Goal: Navigation & Orientation: Find specific page/section

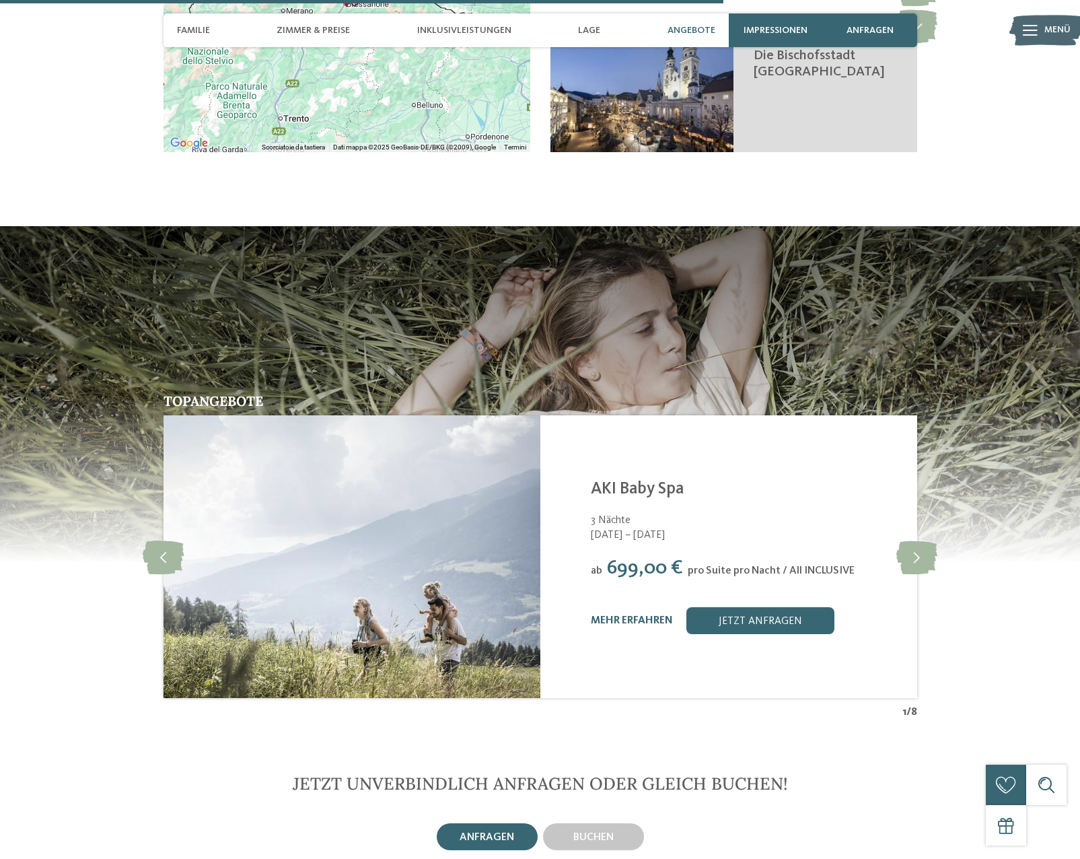
scroll to position [3029, 0]
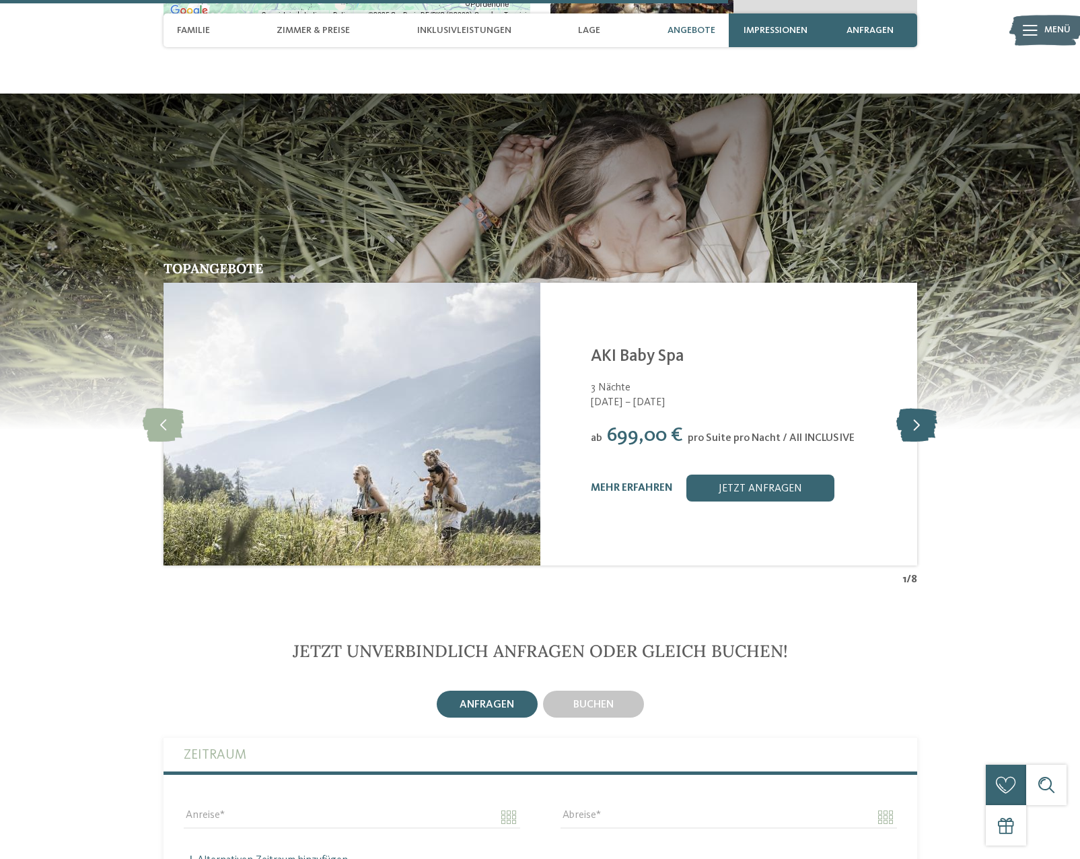
click at [920, 407] on icon at bounding box center [917, 424] width 41 height 34
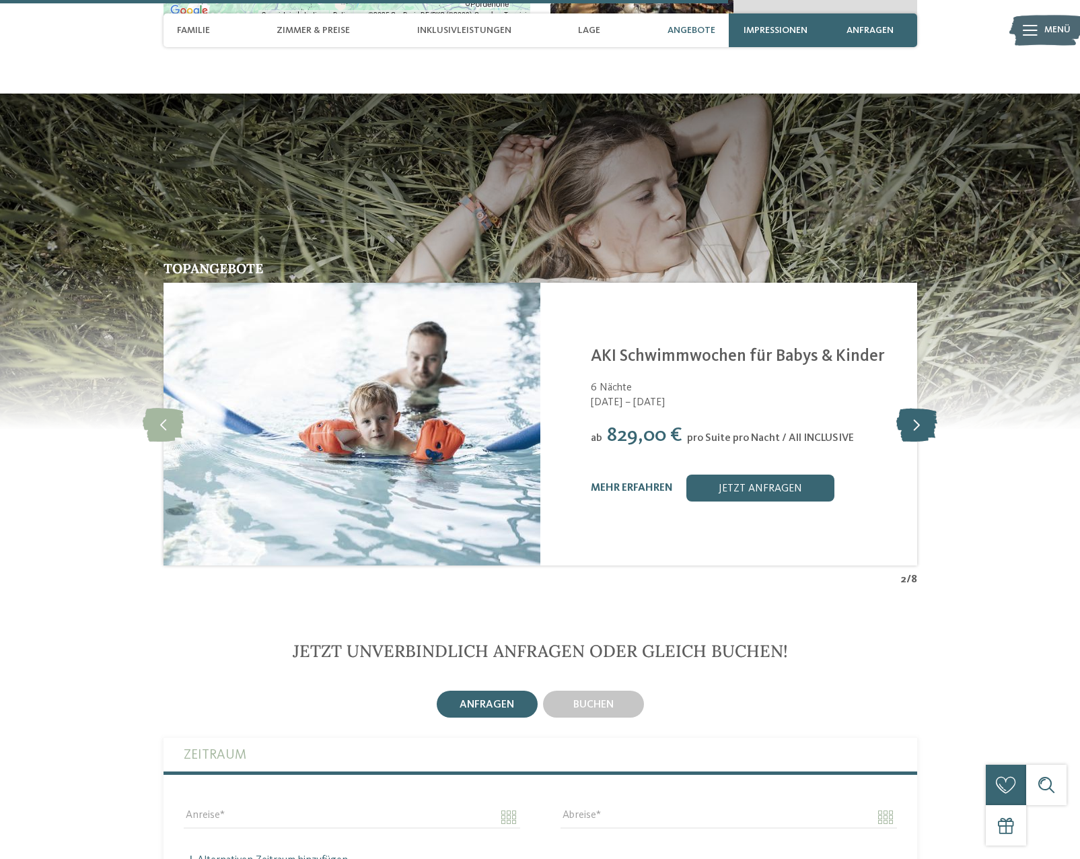
click at [920, 407] on icon at bounding box center [917, 424] width 41 height 34
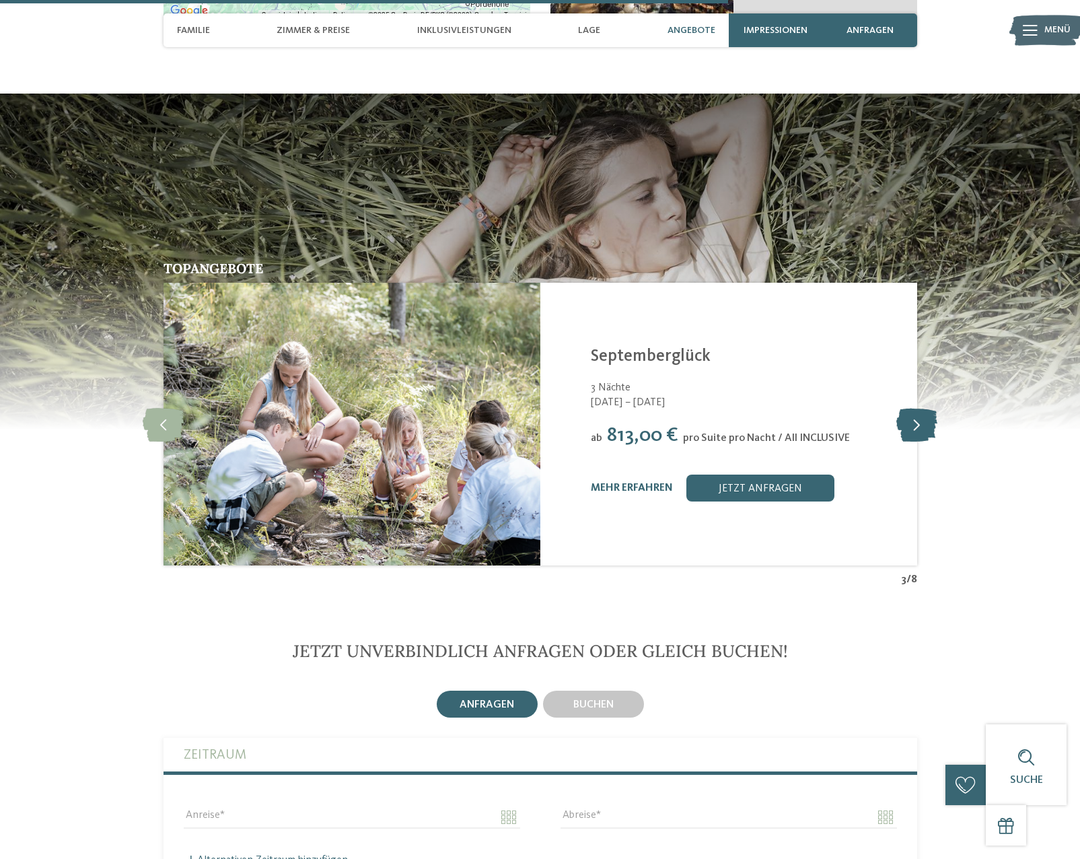
click at [920, 407] on icon at bounding box center [917, 424] width 41 height 34
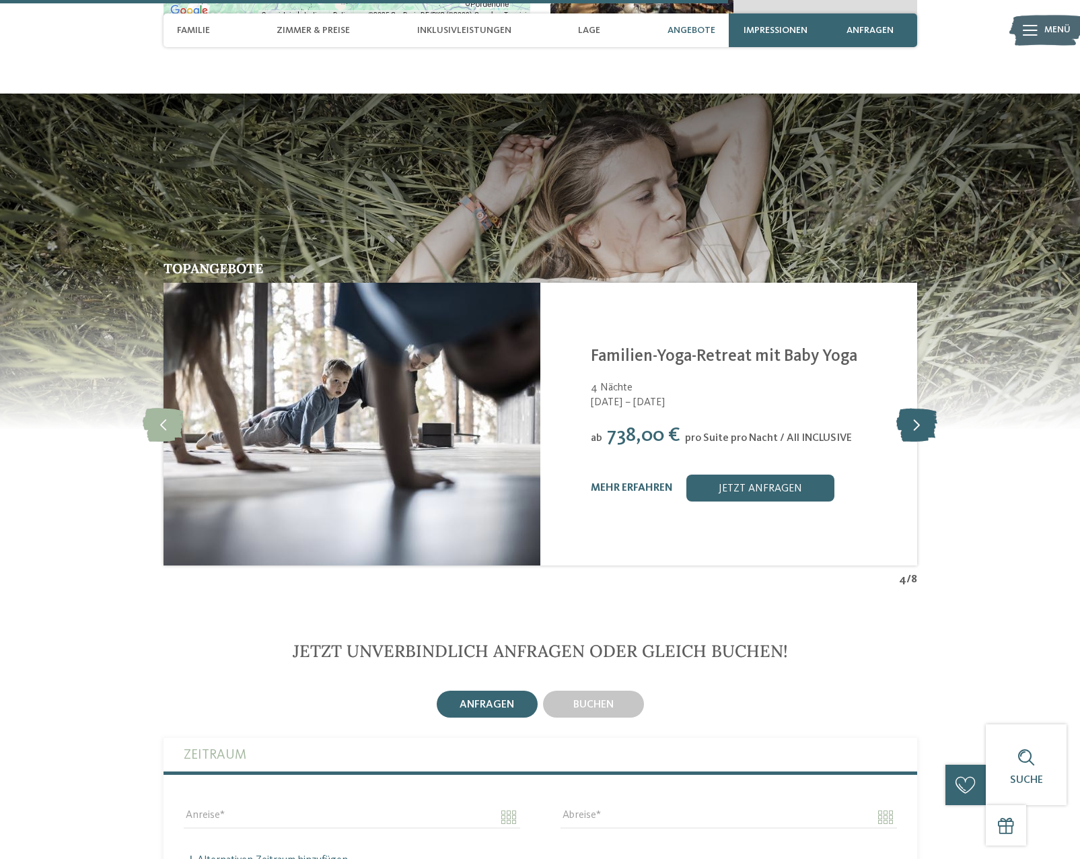
click at [920, 407] on icon at bounding box center [917, 424] width 41 height 34
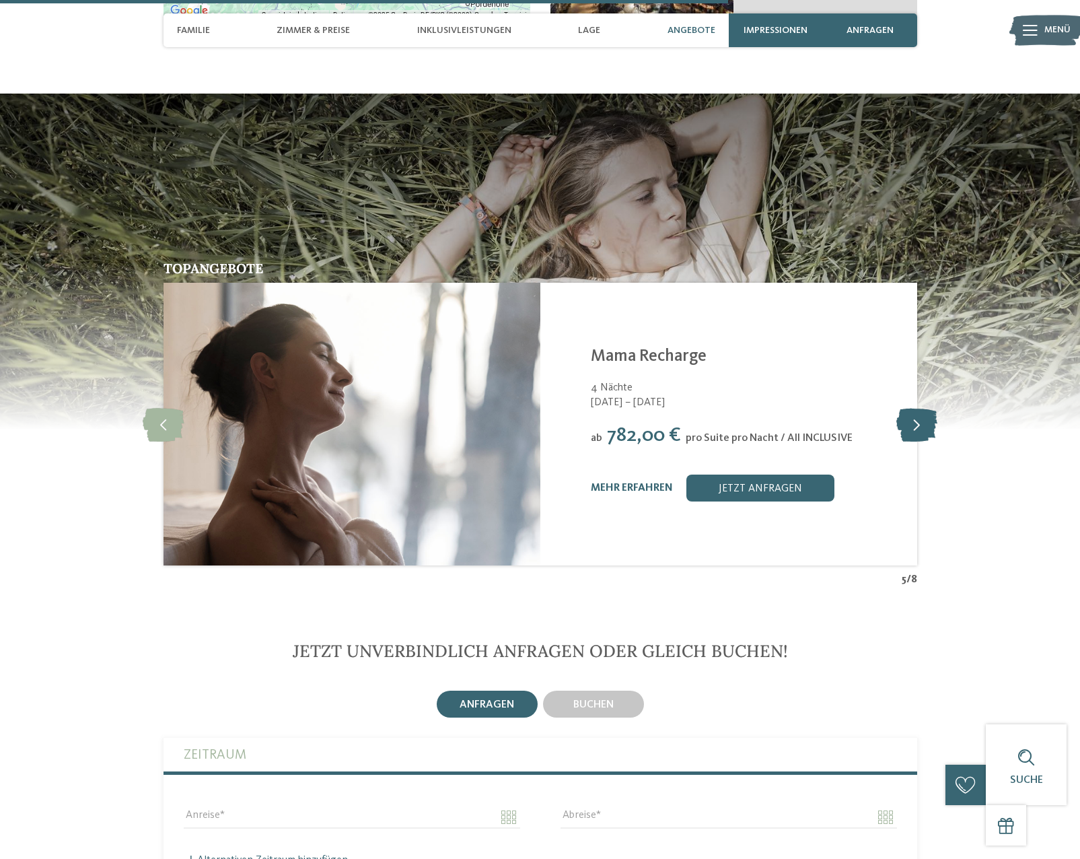
click at [920, 407] on icon at bounding box center [917, 424] width 41 height 34
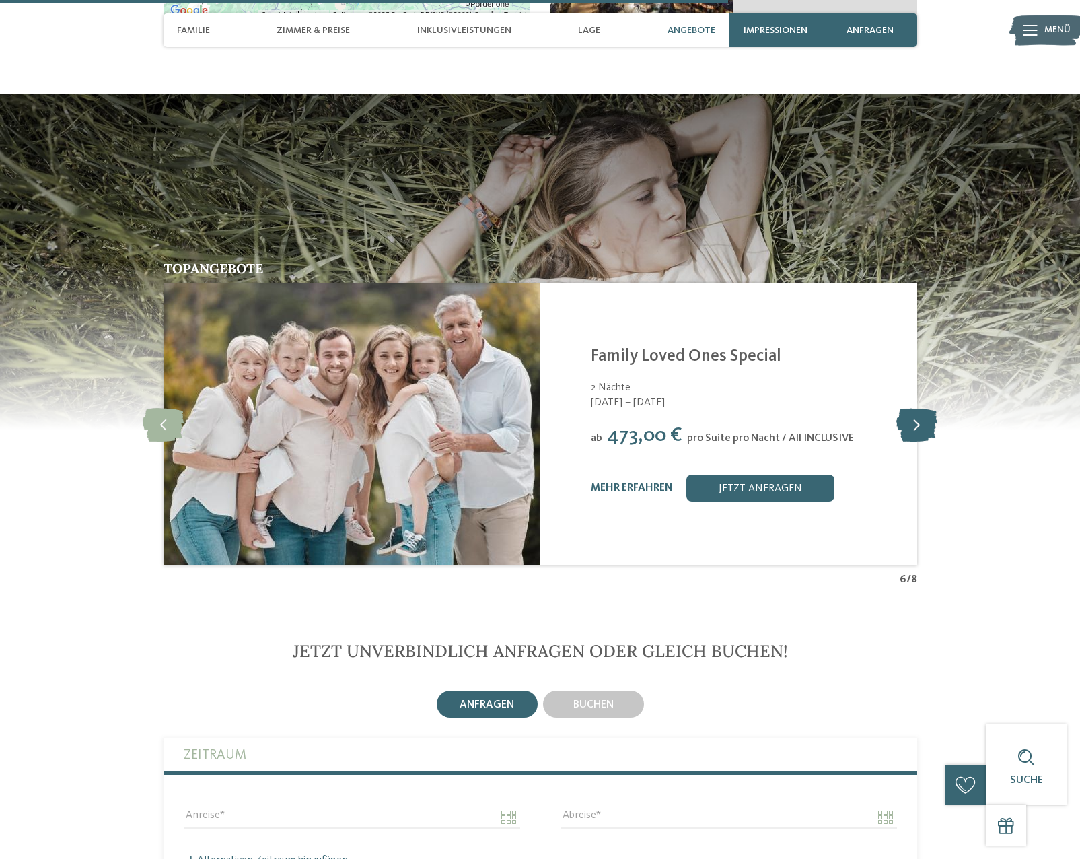
click at [920, 407] on icon at bounding box center [917, 424] width 41 height 34
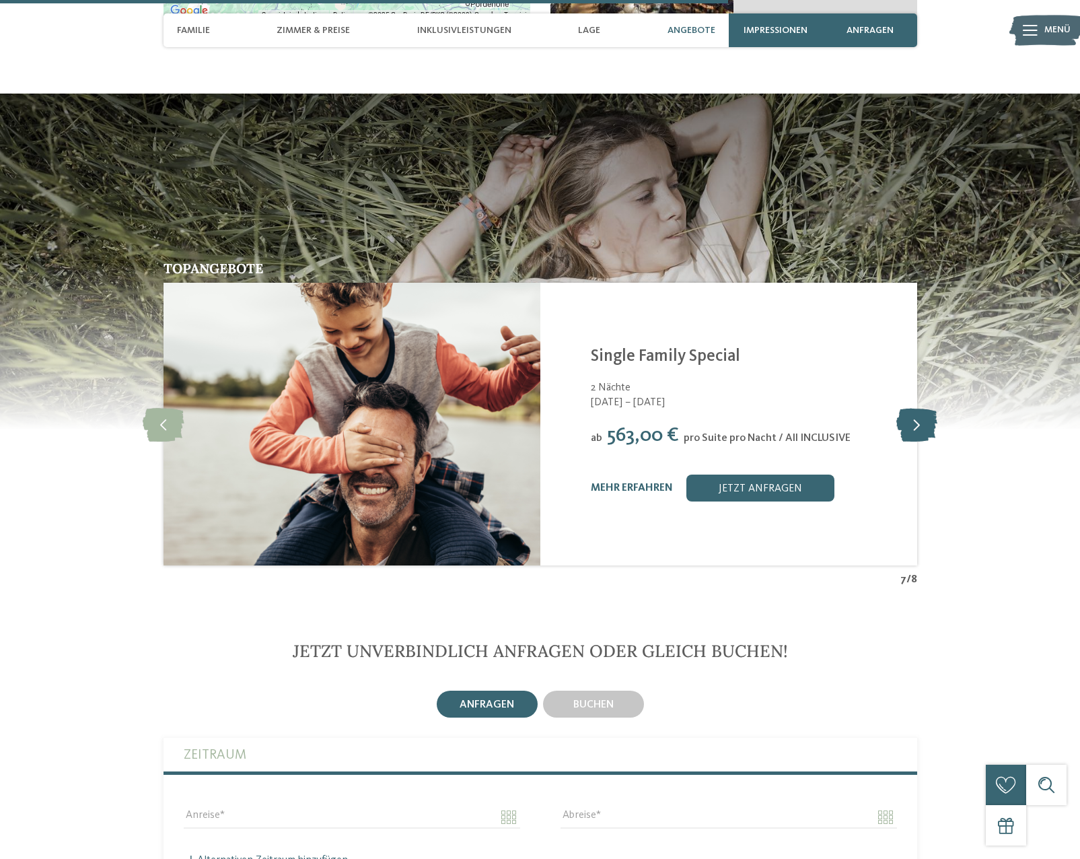
click at [920, 407] on icon at bounding box center [917, 424] width 41 height 34
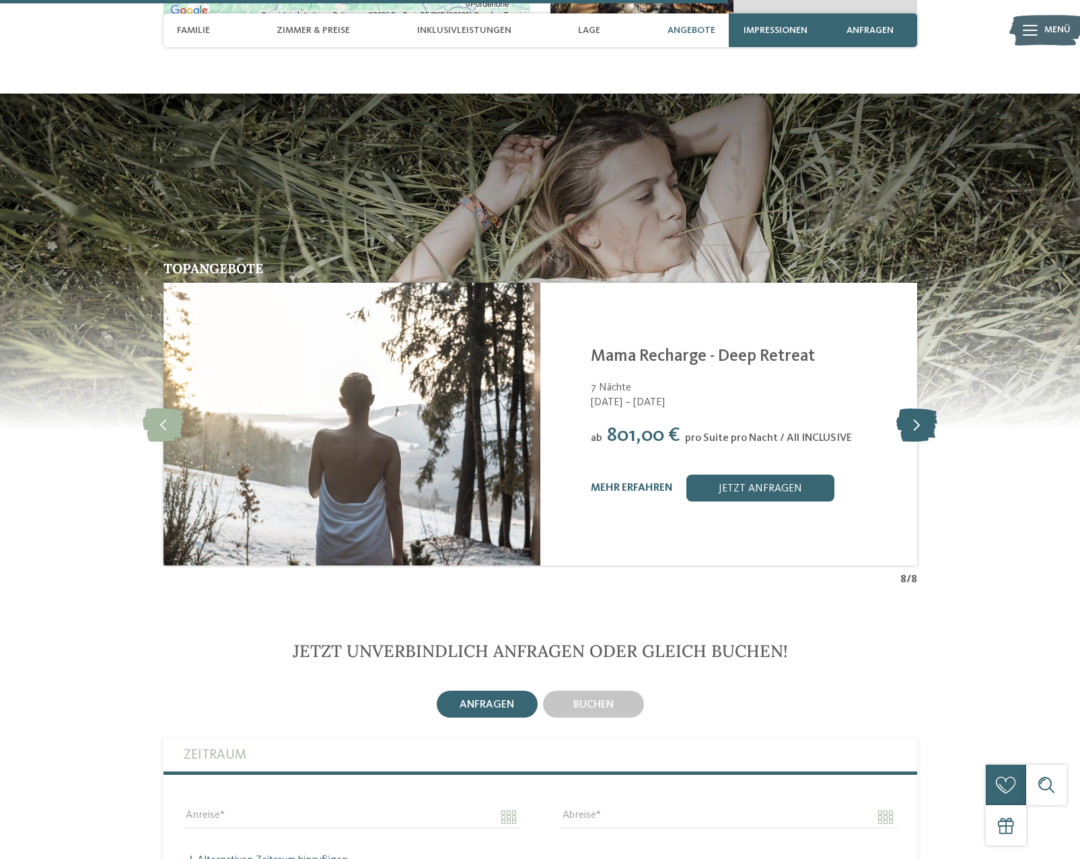
click at [920, 407] on icon at bounding box center [917, 424] width 41 height 34
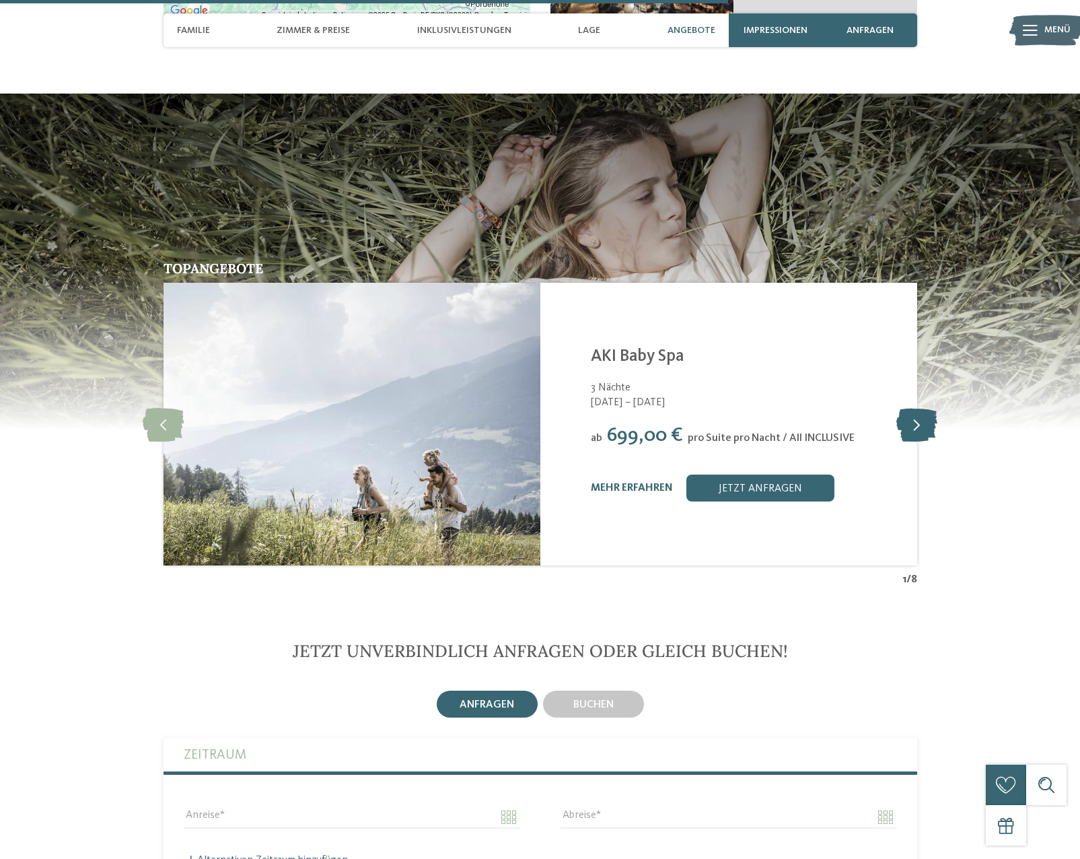
click at [920, 407] on icon at bounding box center [917, 424] width 41 height 34
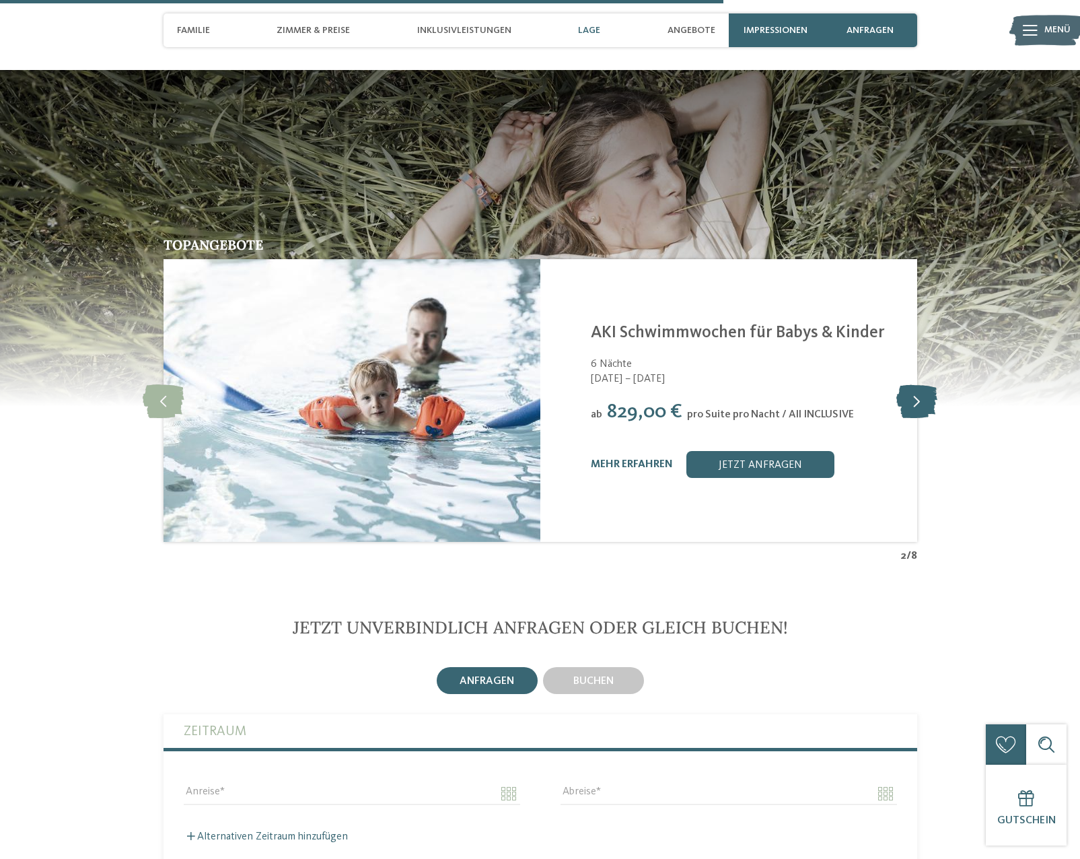
scroll to position [2962, 0]
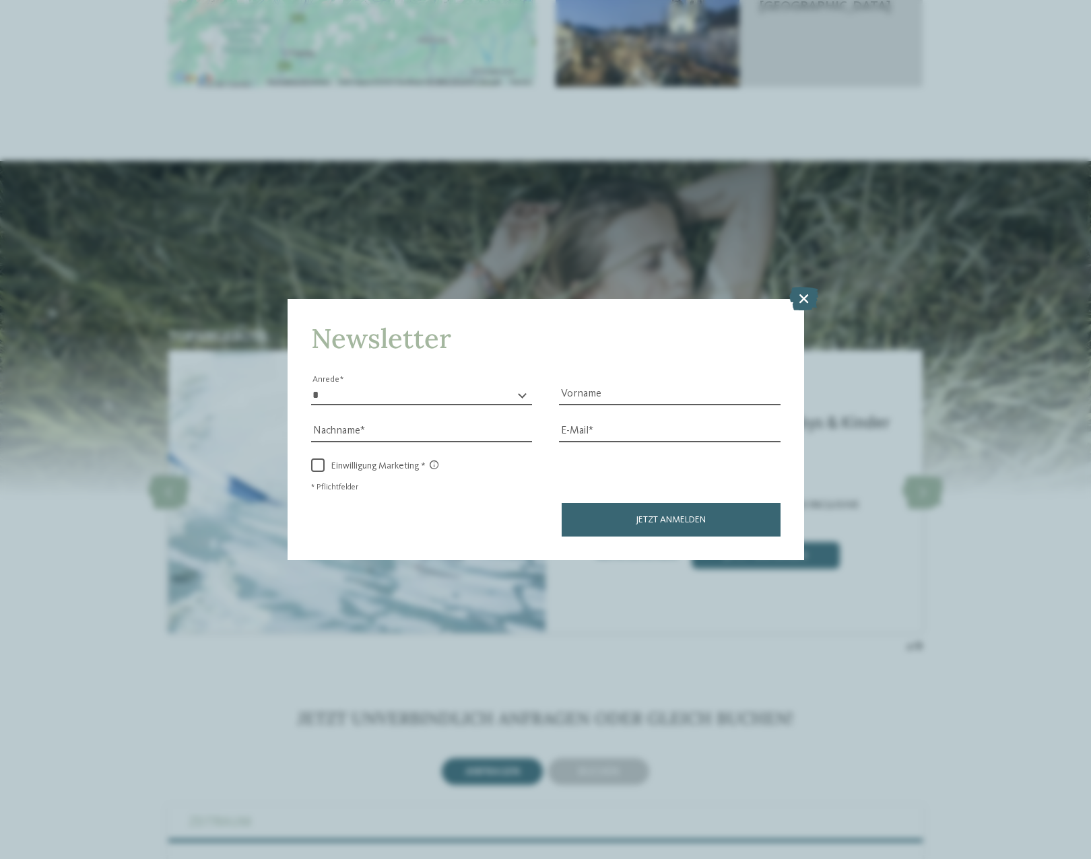
click at [809, 294] on icon at bounding box center [803, 298] width 29 height 24
